Goal: Task Accomplishment & Management: Use online tool/utility

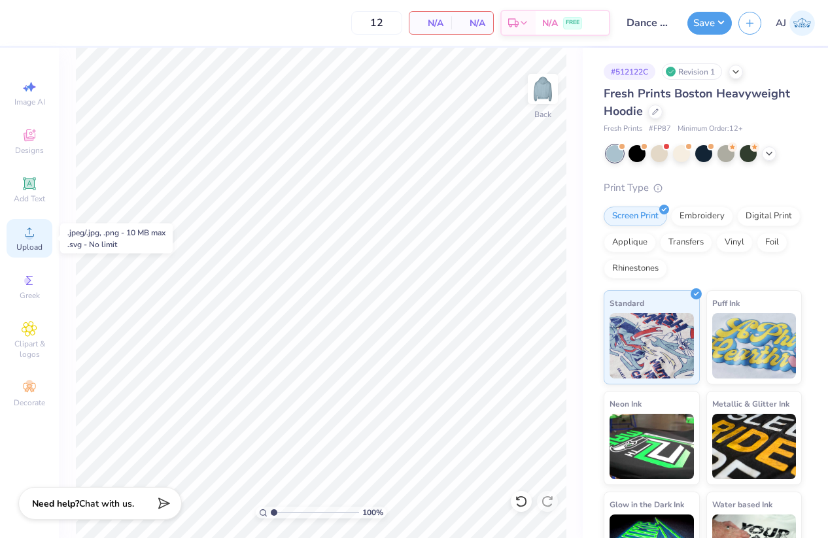
click at [36, 244] on span "Upload" at bounding box center [29, 247] width 26 height 10
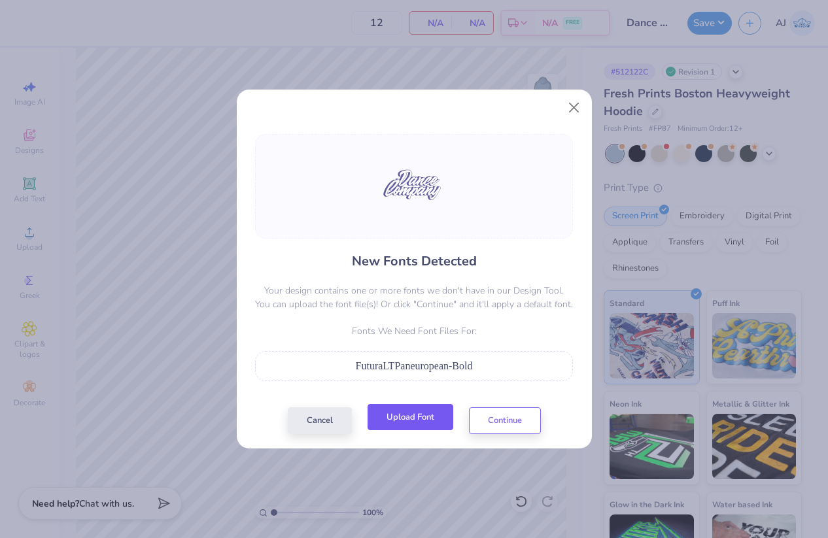
click at [422, 418] on button "Upload Font" at bounding box center [410, 417] width 86 height 27
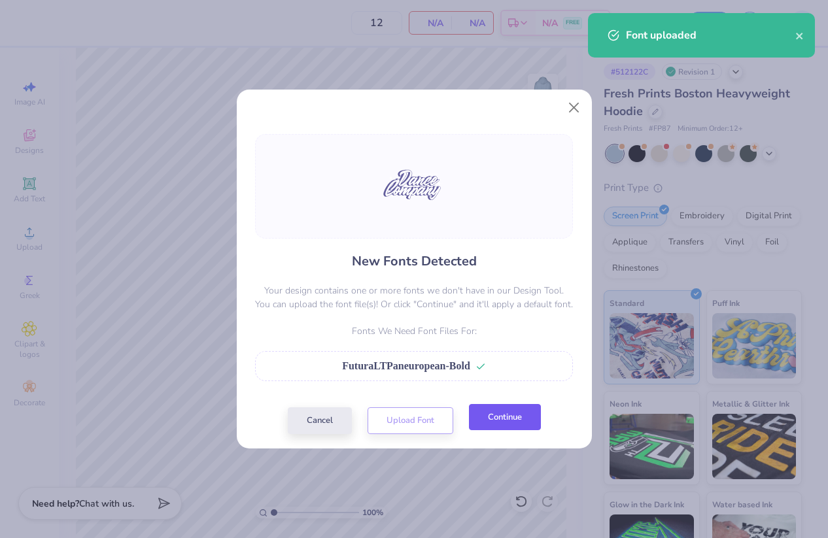
click at [499, 428] on button "Continue" at bounding box center [505, 417] width 72 height 27
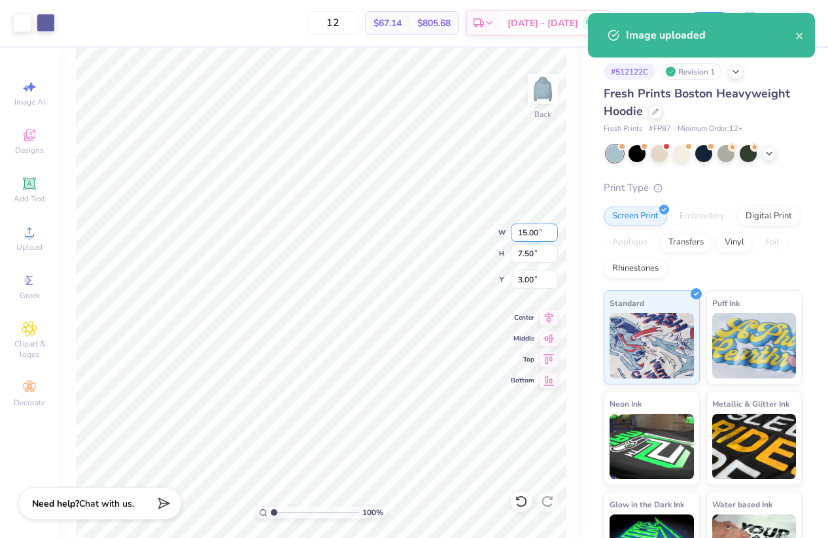
click at [520, 234] on input "15.00" at bounding box center [534, 233] width 47 height 18
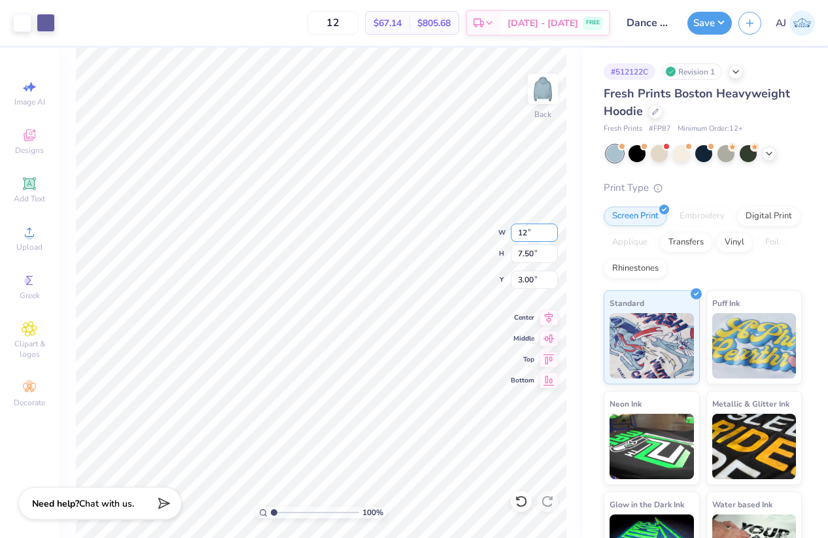
type input "1"
type input "11.00"
type input "5.50"
type input "3.00"
click at [720, 19] on button "Save" at bounding box center [709, 21] width 44 height 23
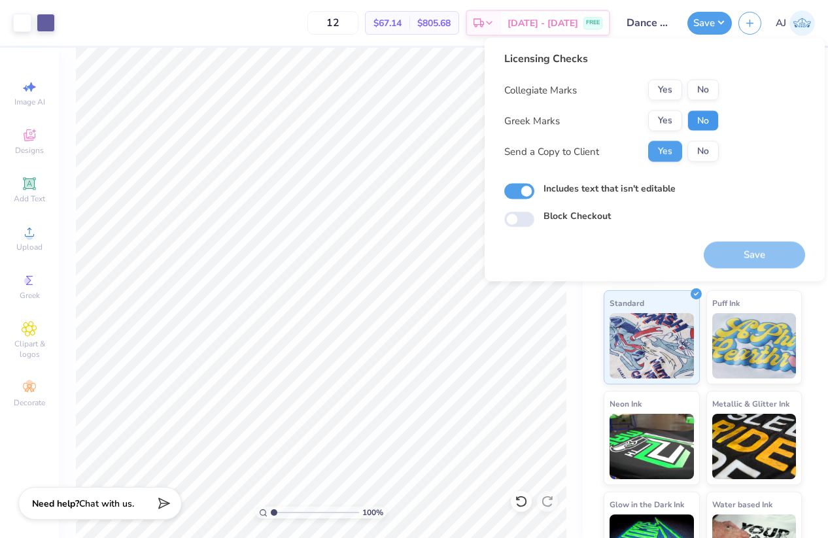
click at [698, 121] on button "No" at bounding box center [702, 120] width 31 height 21
click at [665, 84] on button "Yes" at bounding box center [665, 90] width 34 height 21
click at [728, 256] on button "Save" at bounding box center [753, 255] width 101 height 27
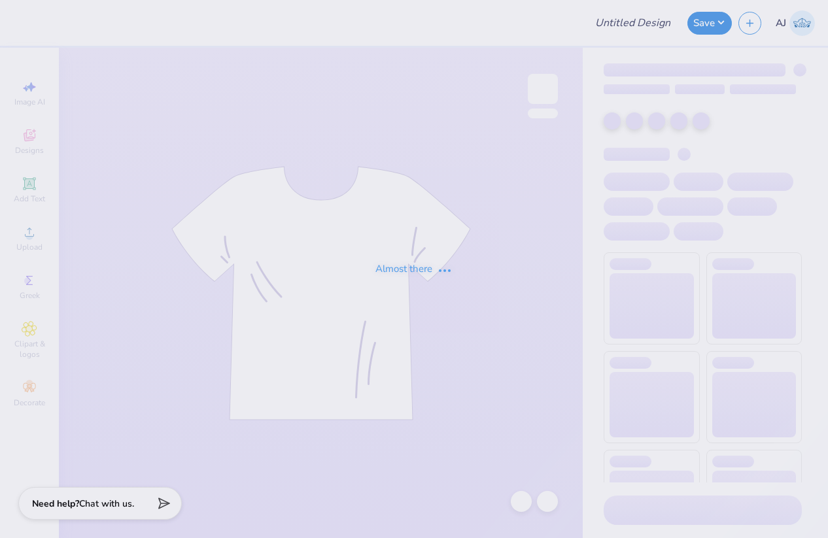
type input "Dance co merch 3"
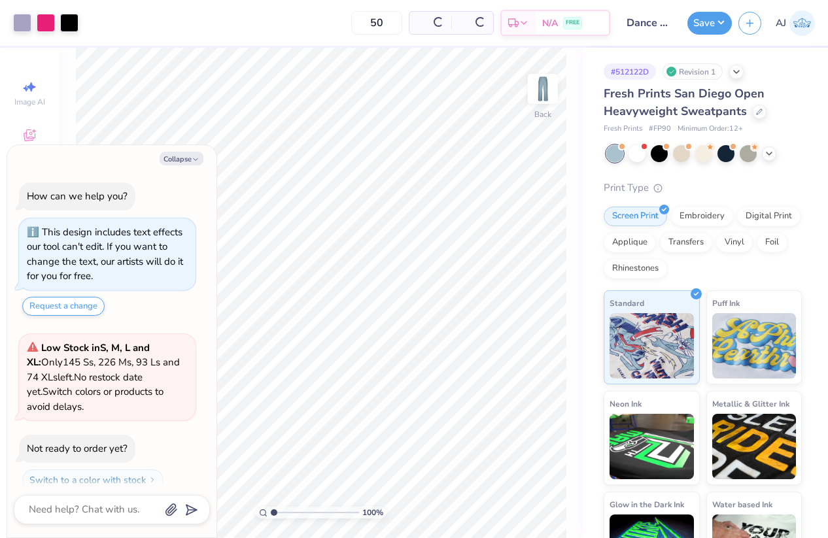
scroll to position [37, 0]
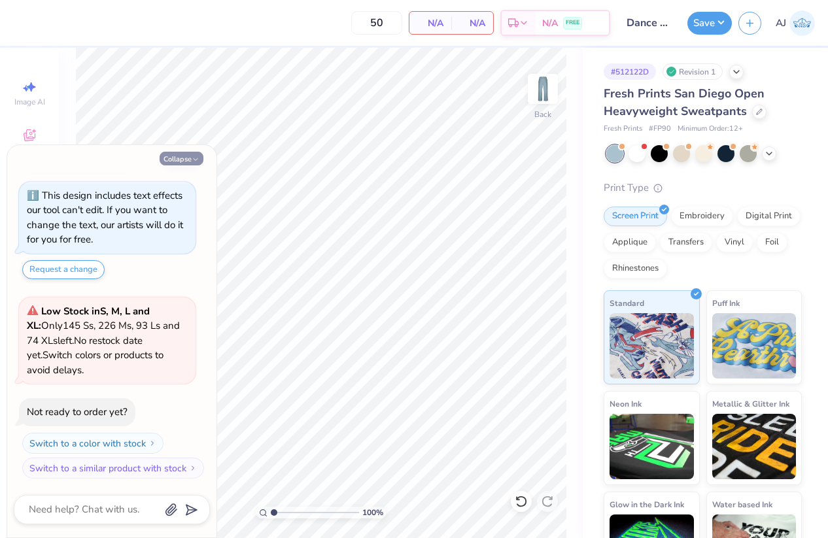
click at [178, 156] on button "Collapse" at bounding box center [182, 159] width 44 height 14
type textarea "x"
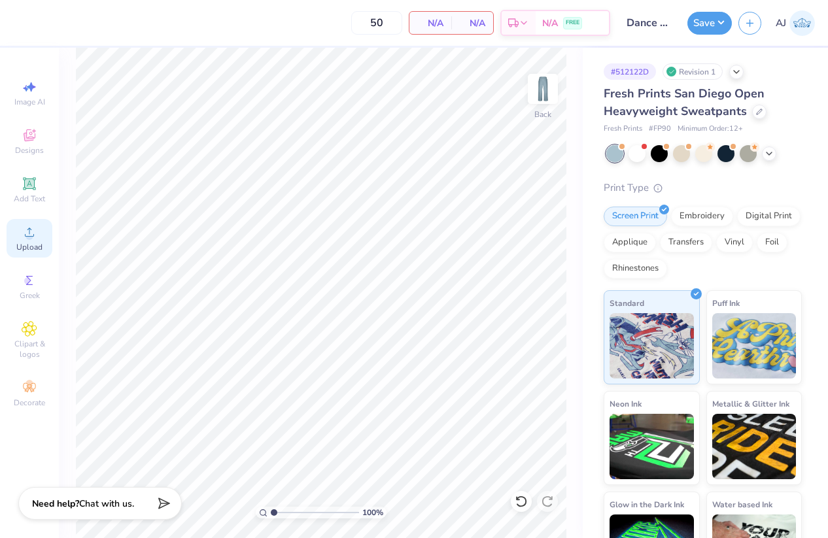
click at [35, 235] on icon at bounding box center [30, 232] width 16 height 16
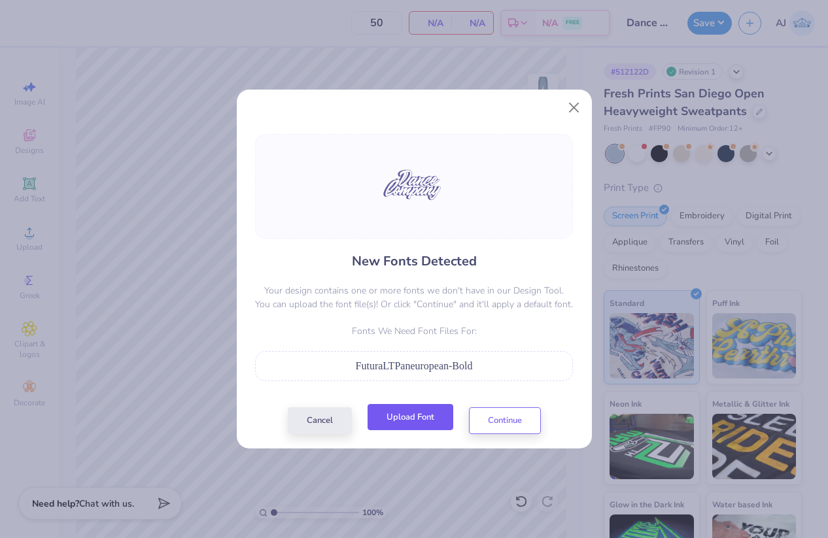
click at [412, 416] on button "Upload Font" at bounding box center [410, 417] width 86 height 27
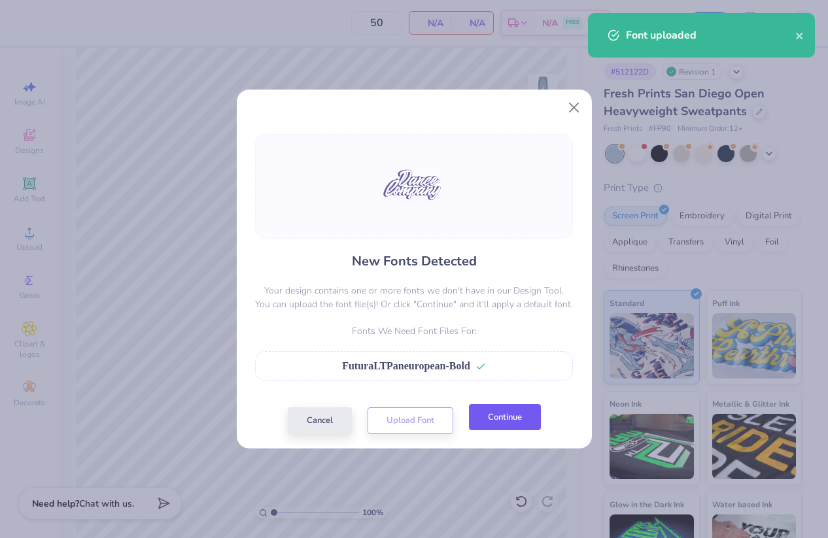
click at [496, 413] on button "Continue" at bounding box center [505, 417] width 72 height 27
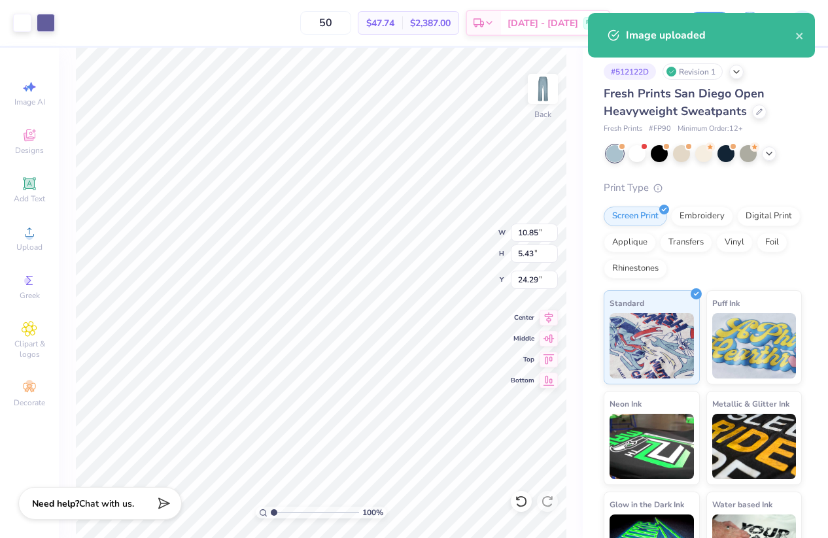
type input "4.58"
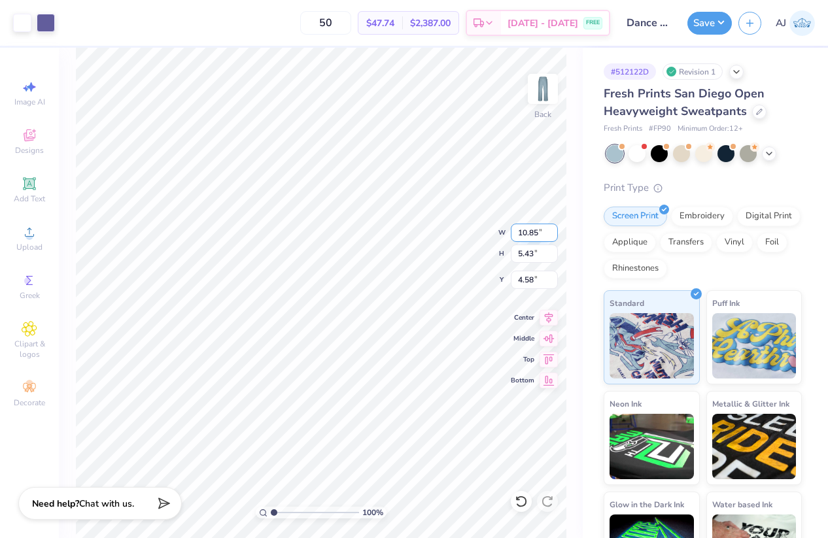
click at [533, 234] on input "10.85" at bounding box center [534, 233] width 47 height 18
type input "5.00"
type input "2.50"
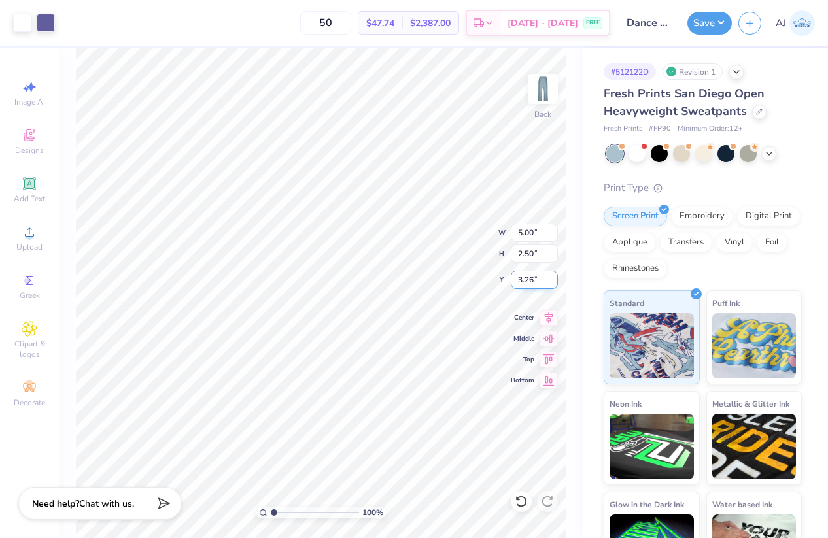
click at [528, 278] on input "3.26" at bounding box center [534, 280] width 47 height 18
type input "3.00"
click at [533, 279] on input "2.87" at bounding box center [534, 280] width 47 height 18
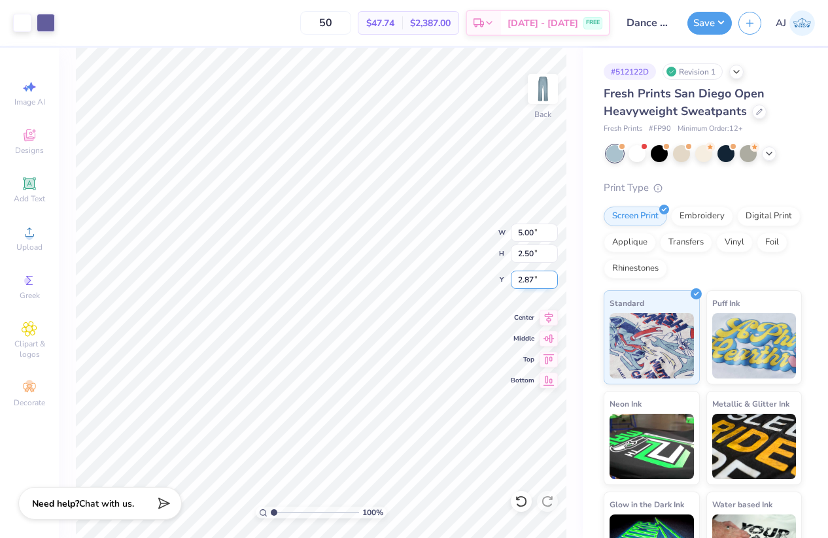
click at [533, 279] on input "2.87" at bounding box center [534, 280] width 47 height 18
type input "3.00"
click at [722, 19] on button "Save" at bounding box center [709, 21] width 44 height 23
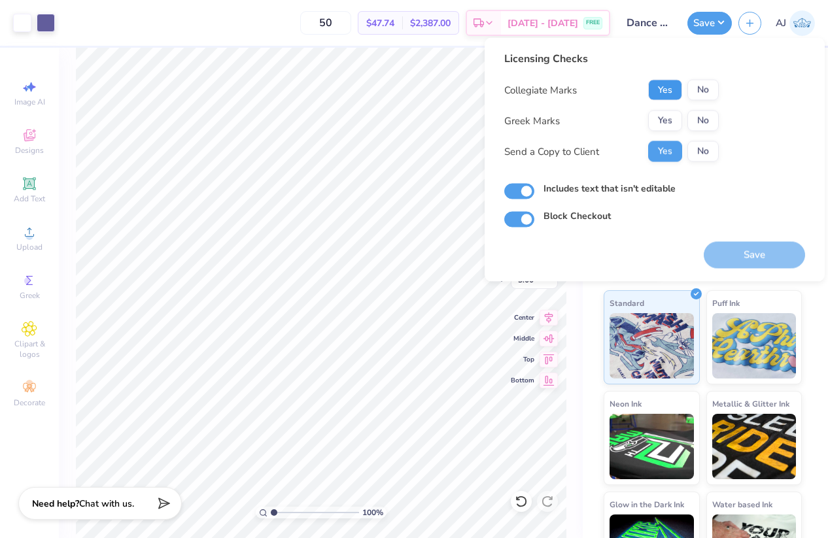
click at [669, 90] on button "Yes" at bounding box center [665, 90] width 34 height 21
click at [701, 118] on button "No" at bounding box center [702, 120] width 31 height 21
click at [745, 254] on button "Save" at bounding box center [753, 255] width 101 height 27
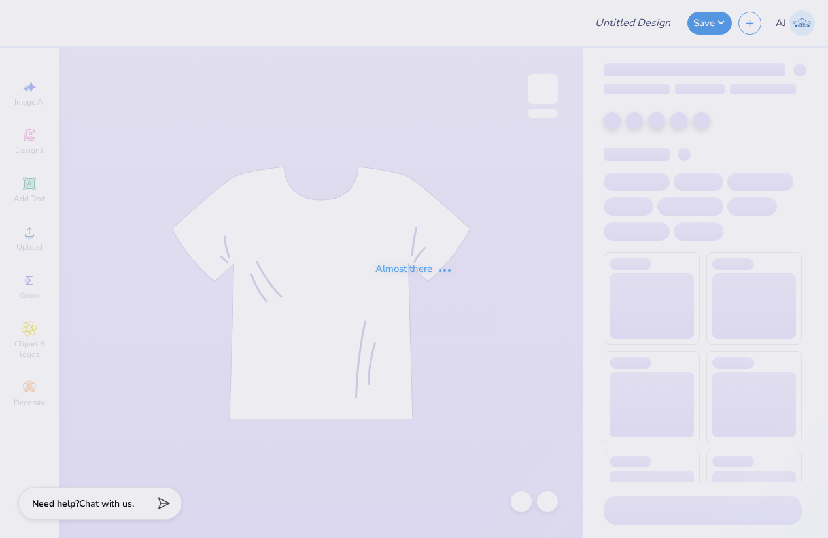
type input "GAMEDAY T-SHIRTS FOR SIGMA CHI"
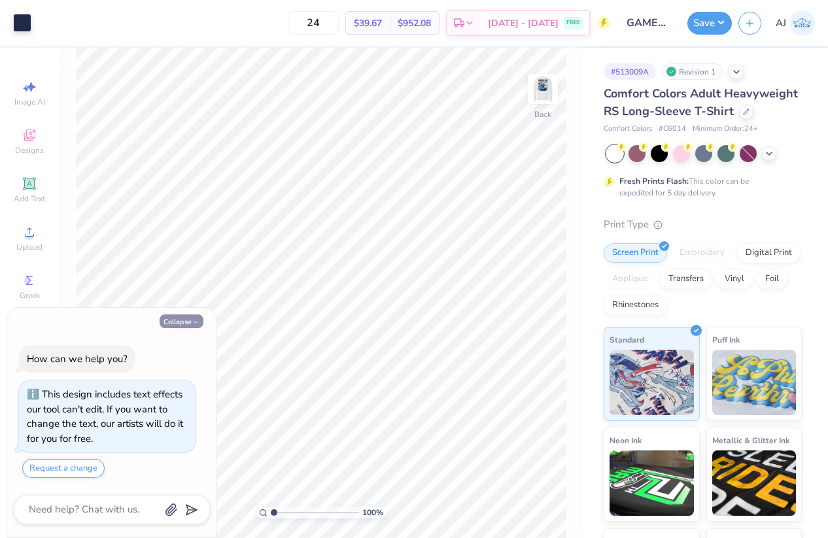
click at [187, 315] on button "Collapse" at bounding box center [182, 321] width 44 height 14
type textarea "x"
